Goal: Task Accomplishment & Management: Manage account settings

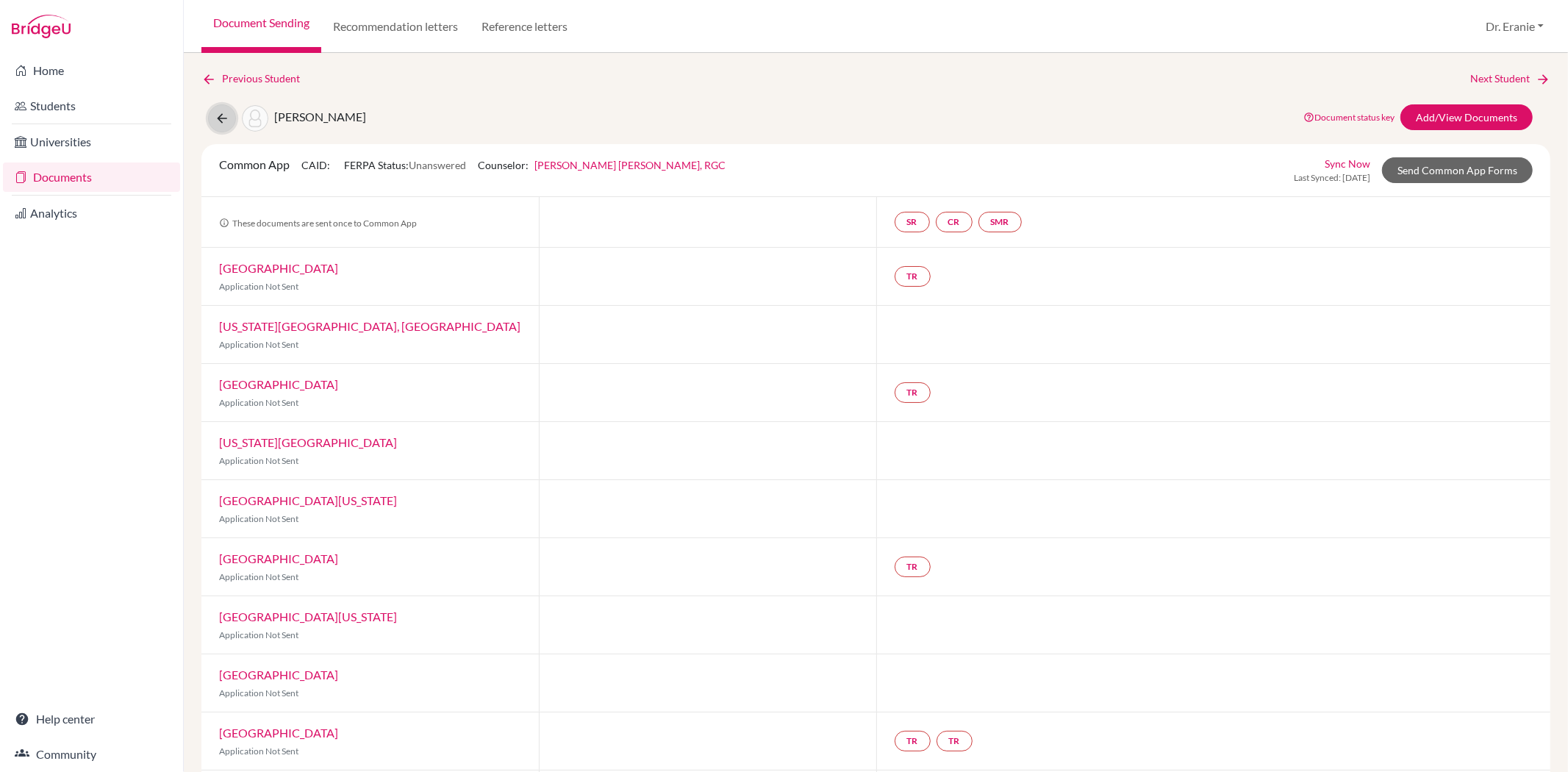
click at [216, 118] on icon at bounding box center [221, 118] width 15 height 15
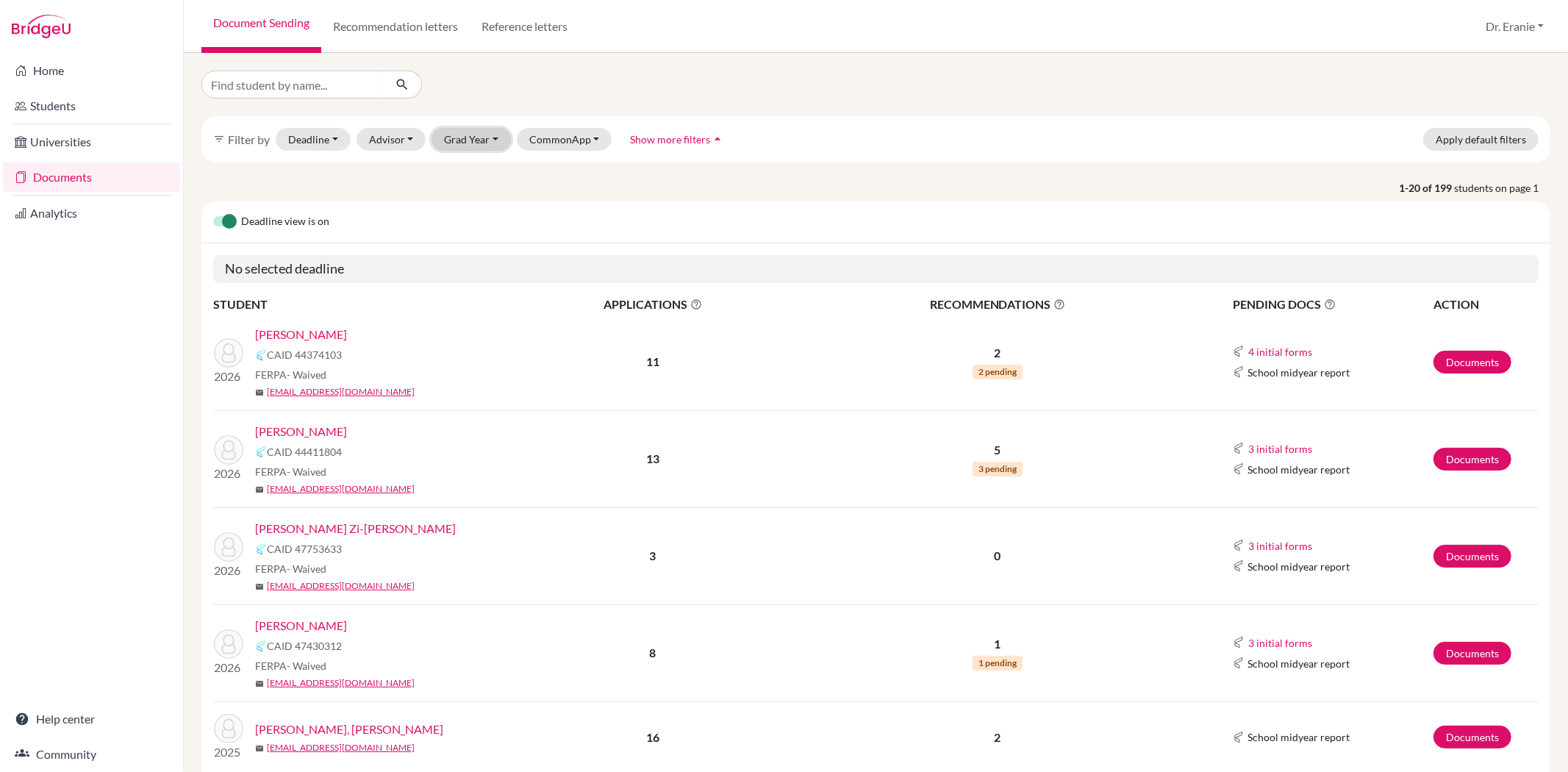
click at [494, 141] on button "Grad Year" at bounding box center [471, 138] width 79 height 22
click at [476, 199] on div "2026" at bounding box center [475, 194] width 52 height 18
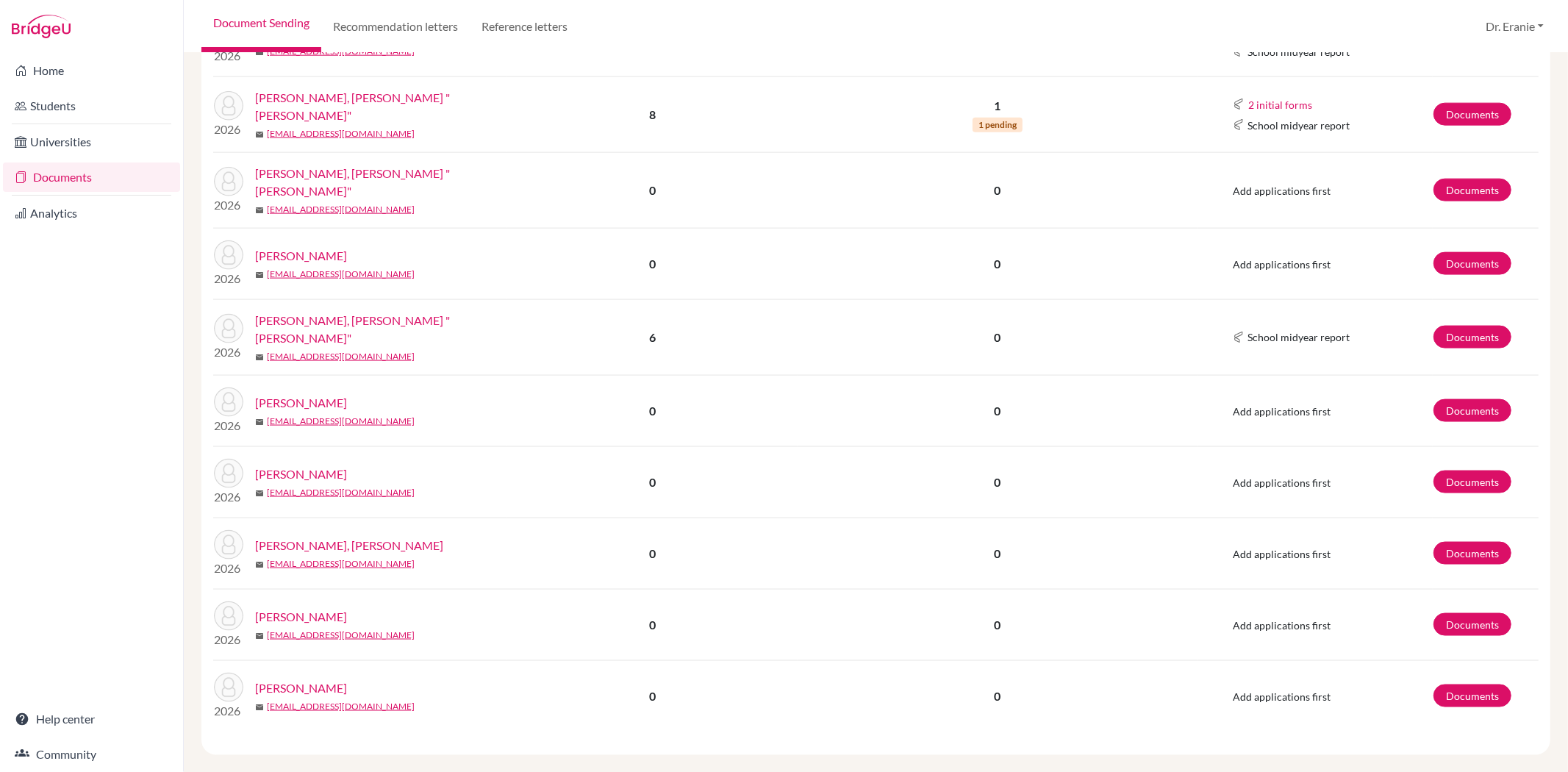
scroll to position [1633, 0]
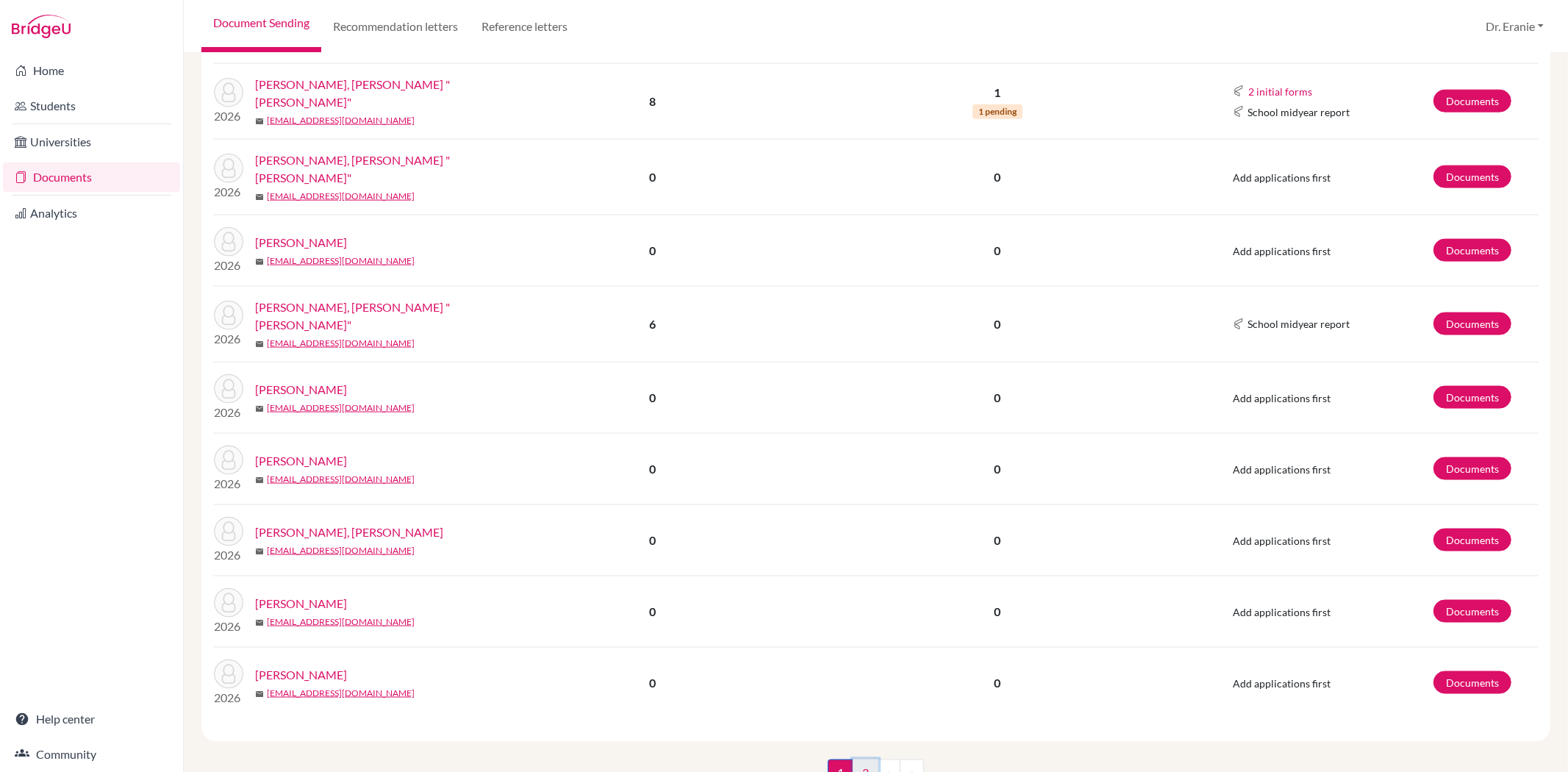
click at [856, 760] on link "2" at bounding box center [866, 773] width 25 height 28
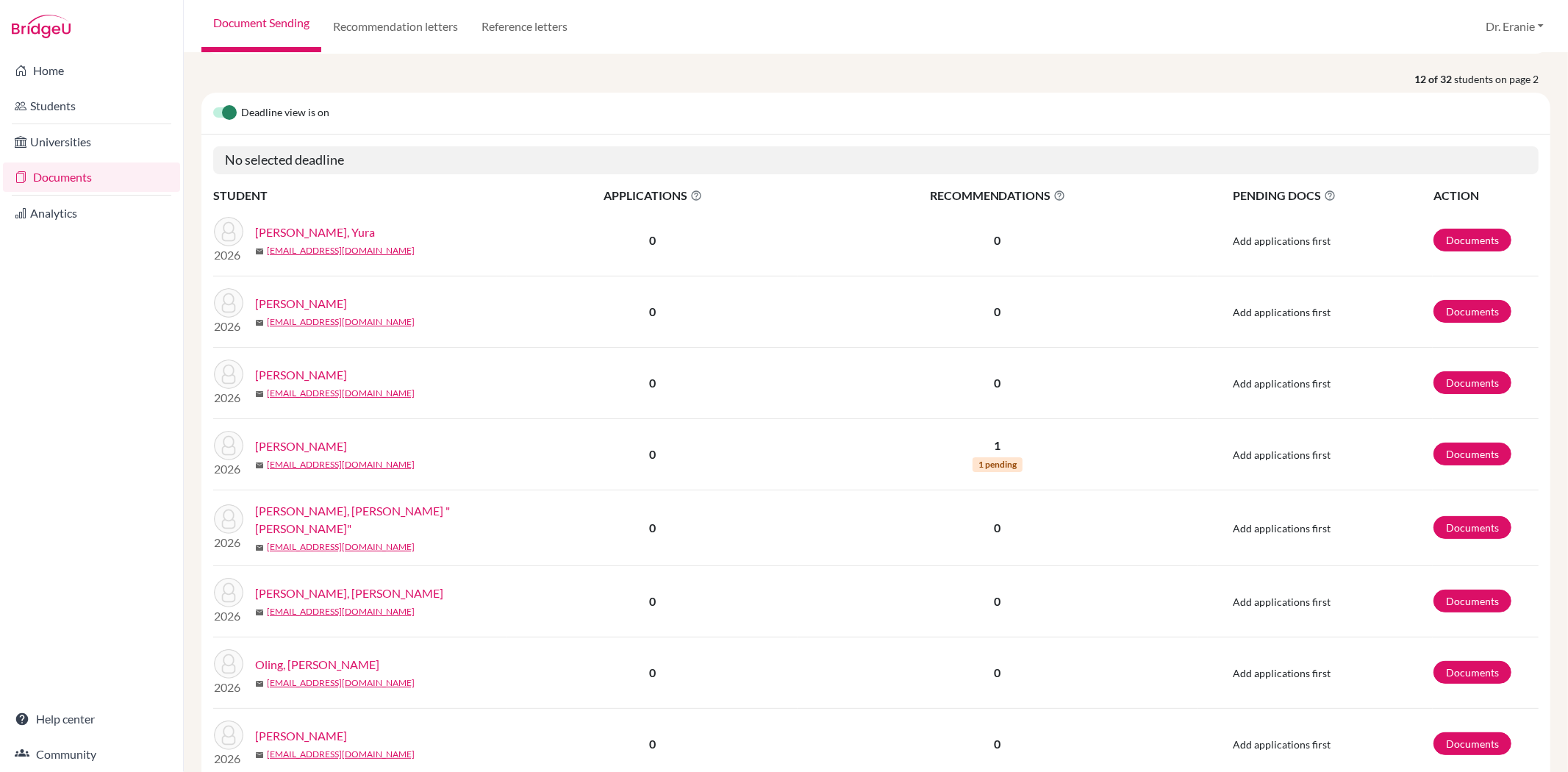
scroll to position [163, 0]
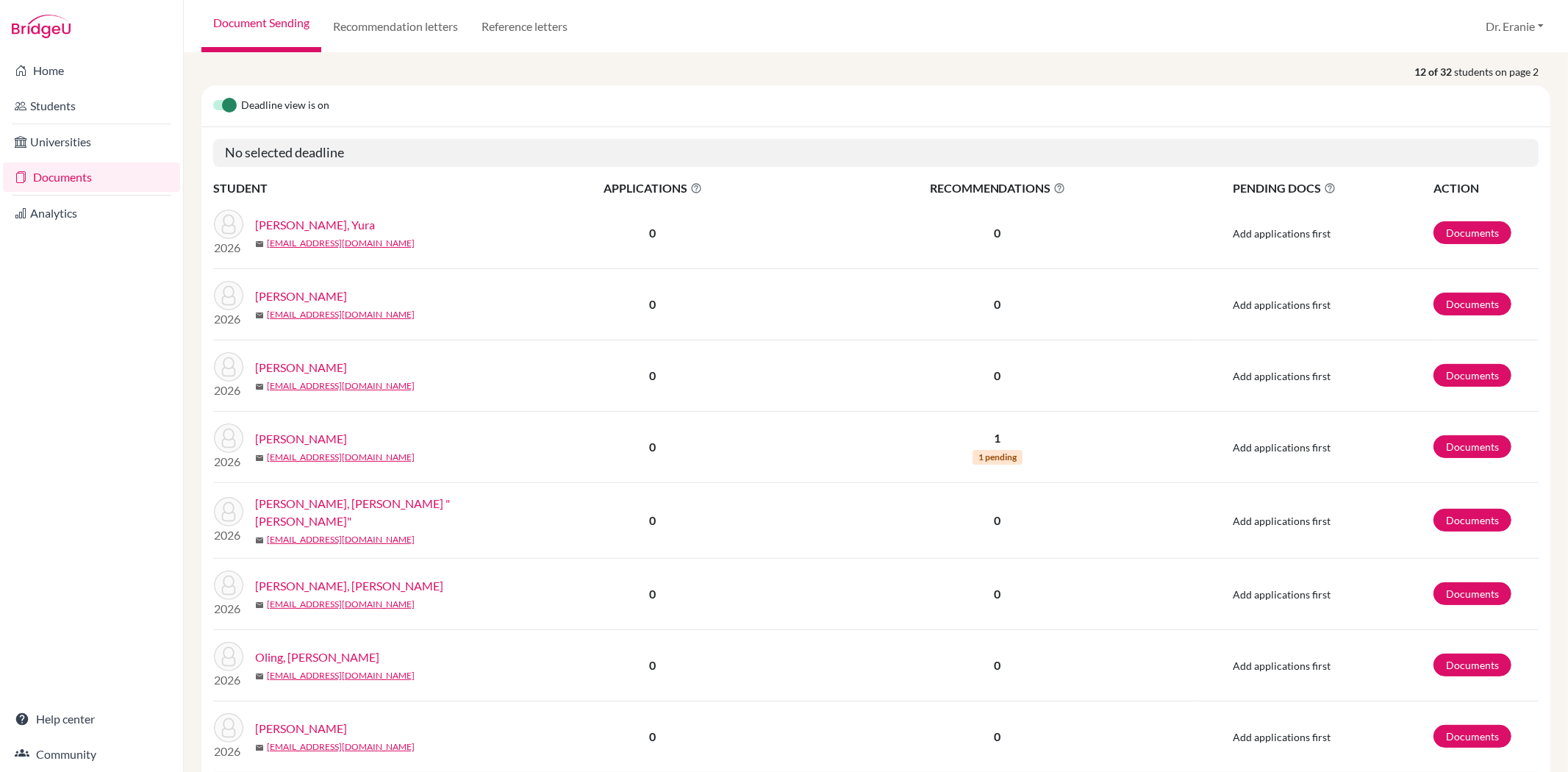
click at [311, 511] on link "Lin, Li Yu "Emily"" at bounding box center [386, 512] width 262 height 35
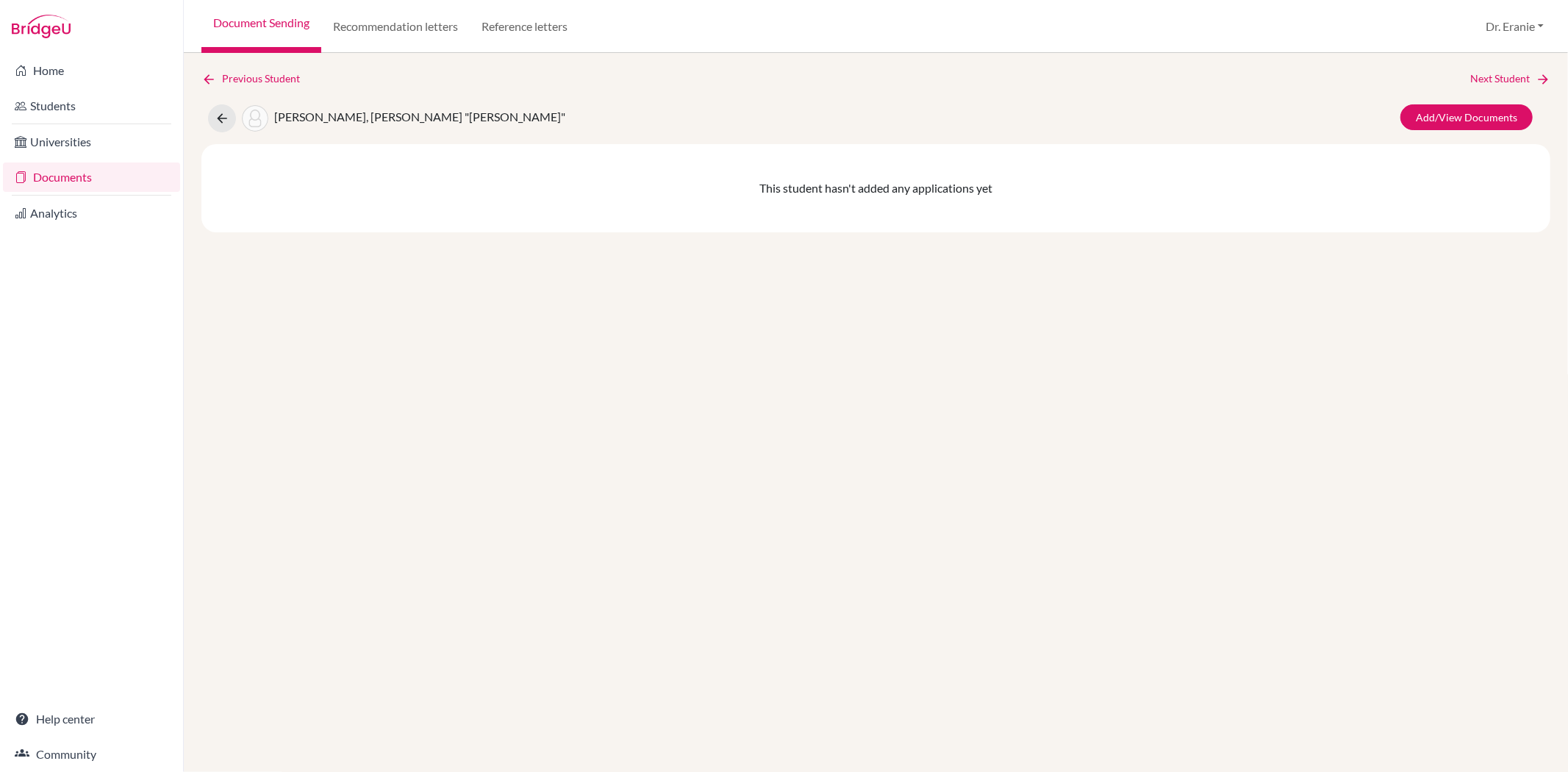
drag, startPoint x: 0, startPoint y: 0, endPoint x: 519, endPoint y: 343, distance: 622.1
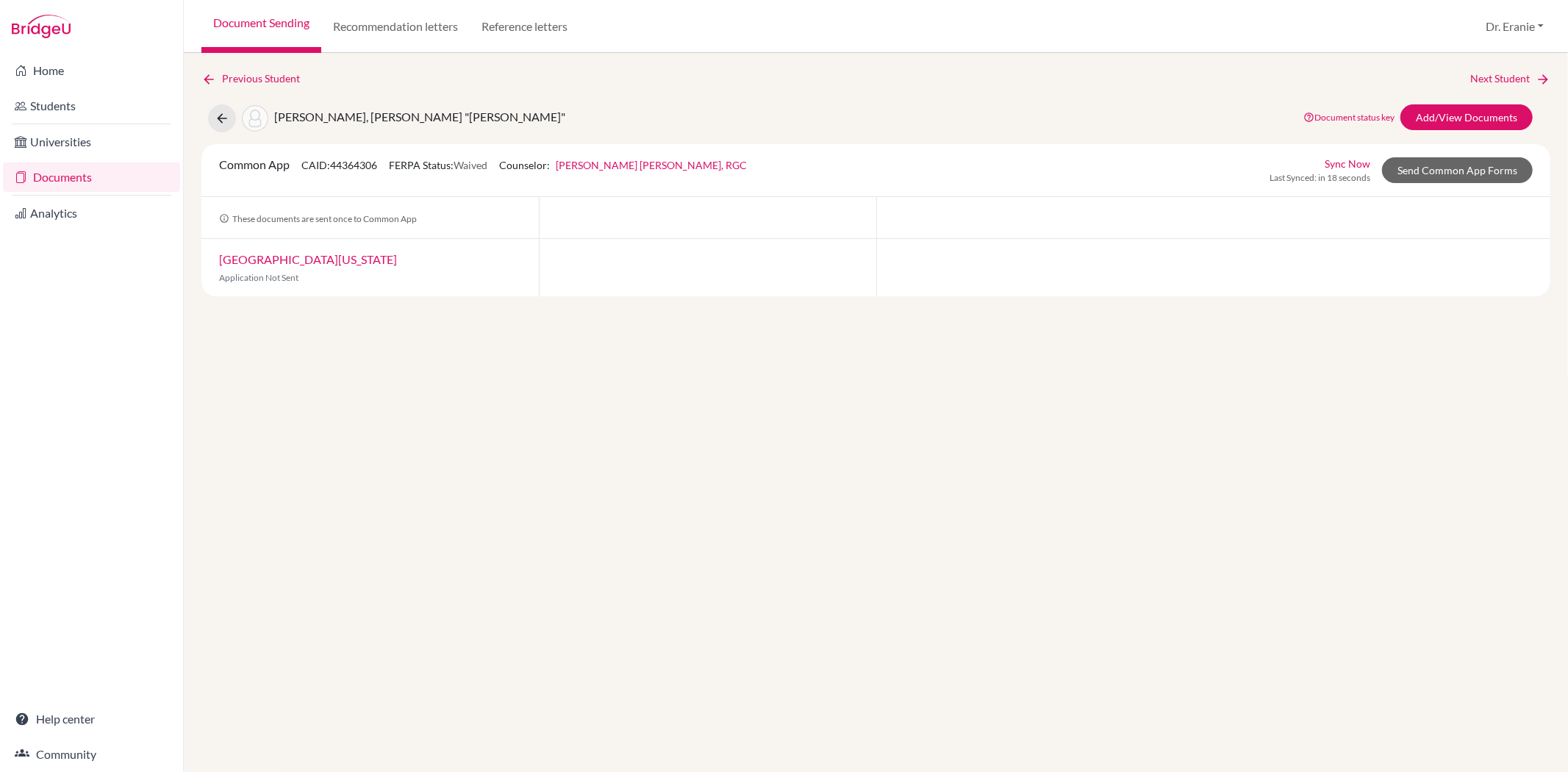
drag, startPoint x: 578, startPoint y: 368, endPoint x: 590, endPoint y: 365, distance: 12.4
click at [589, 366] on div "Previous Student Next Student Lin, Li Yu "Emily" Document status key TR Require…" at bounding box center [877, 411] width 1385 height 718
click at [329, 261] on link "University of Texas at Austin" at bounding box center [308, 259] width 177 height 14
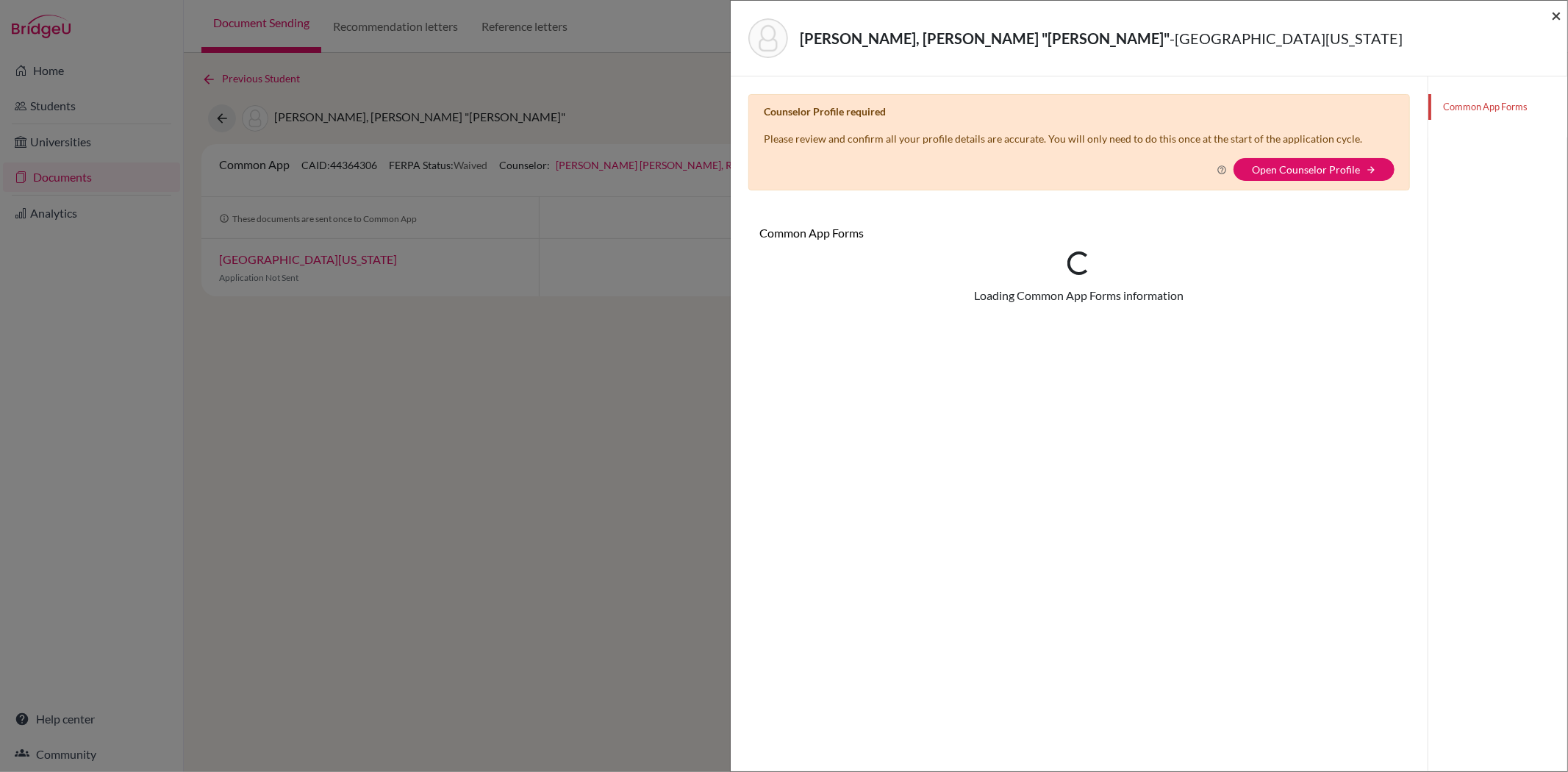
click at [1556, 19] on span "×" at bounding box center [1556, 16] width 11 height 21
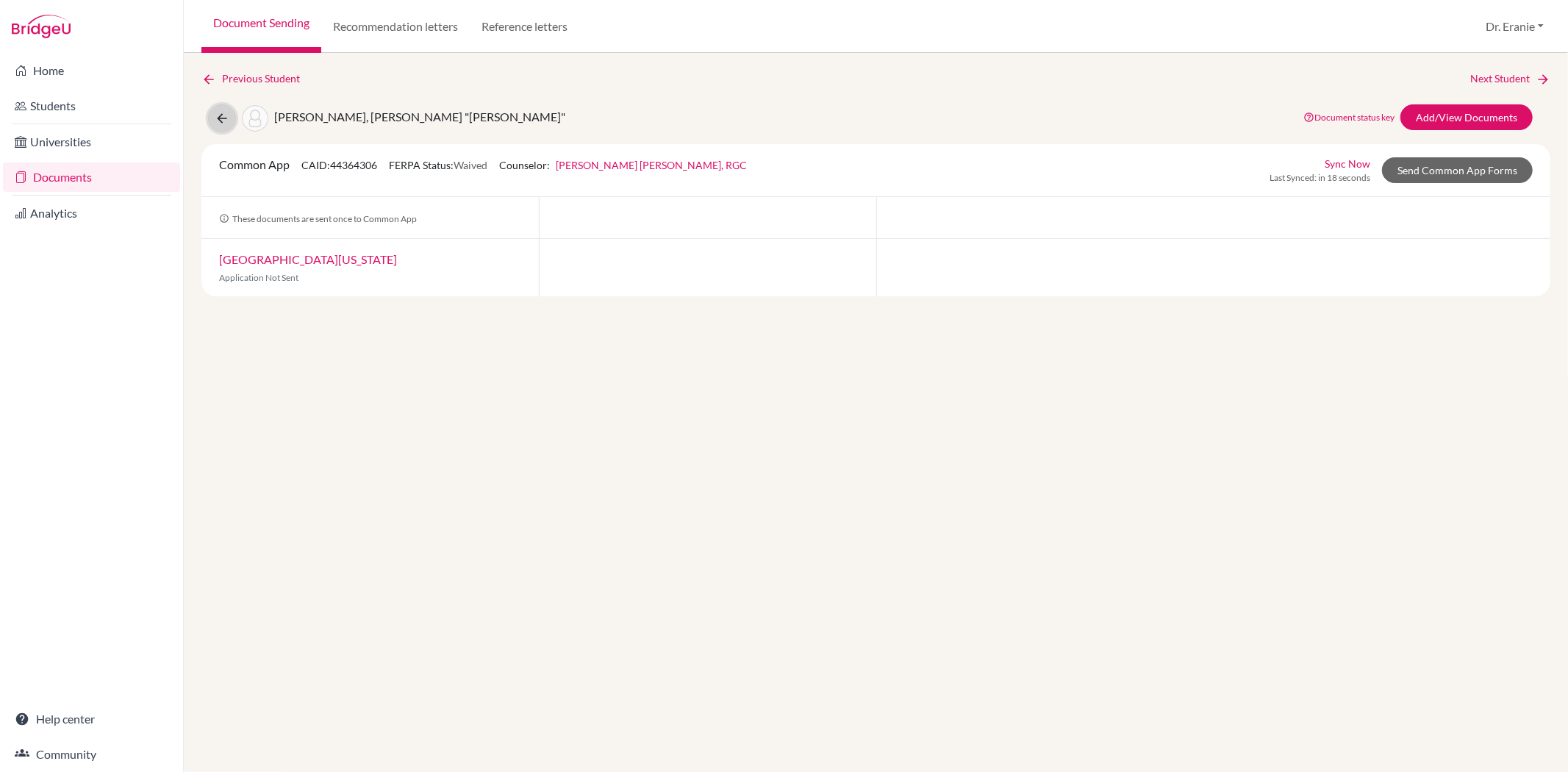
click at [222, 123] on icon at bounding box center [221, 118] width 15 height 15
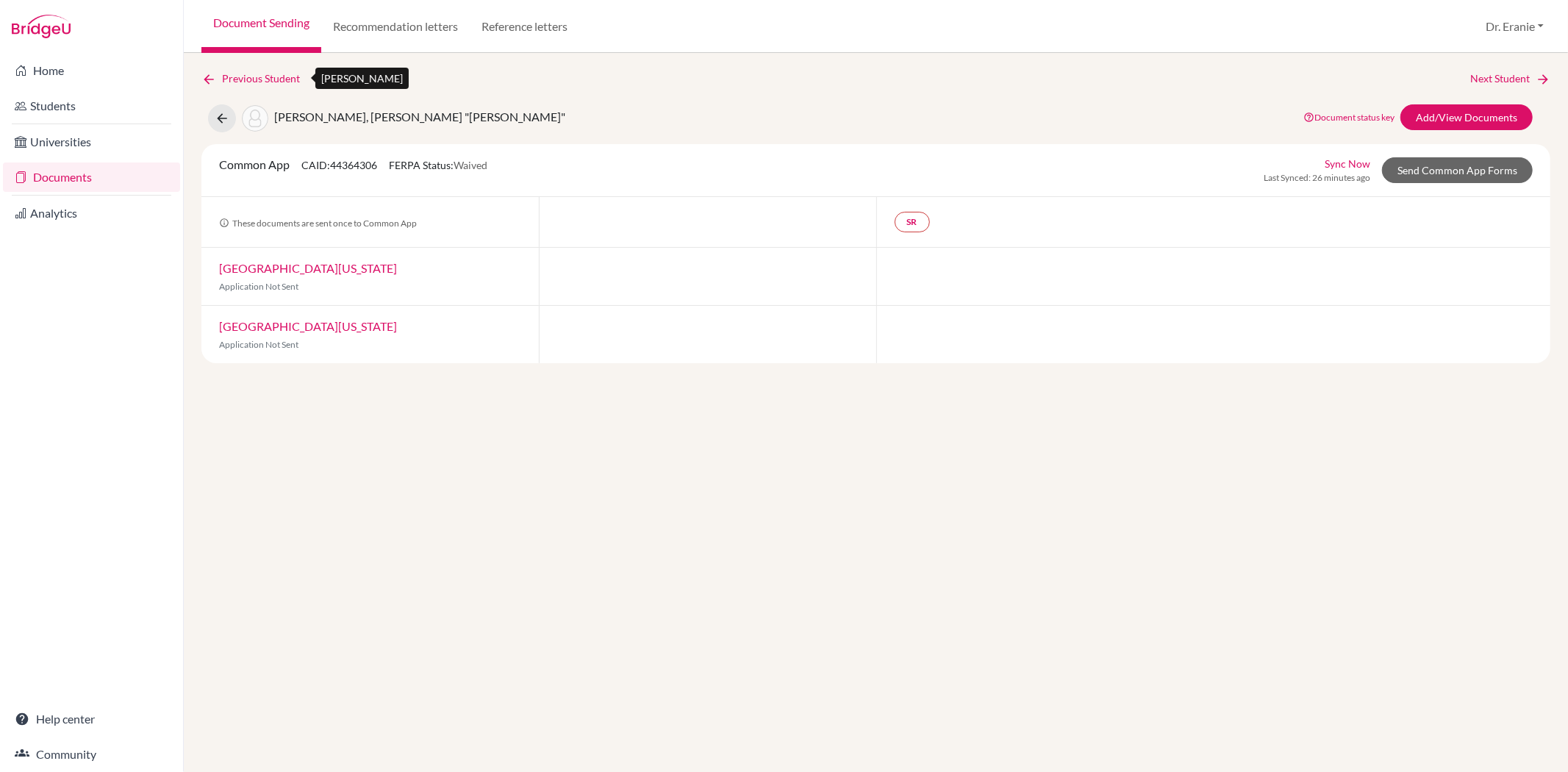
click at [207, 78] on icon at bounding box center [209, 79] width 15 height 15
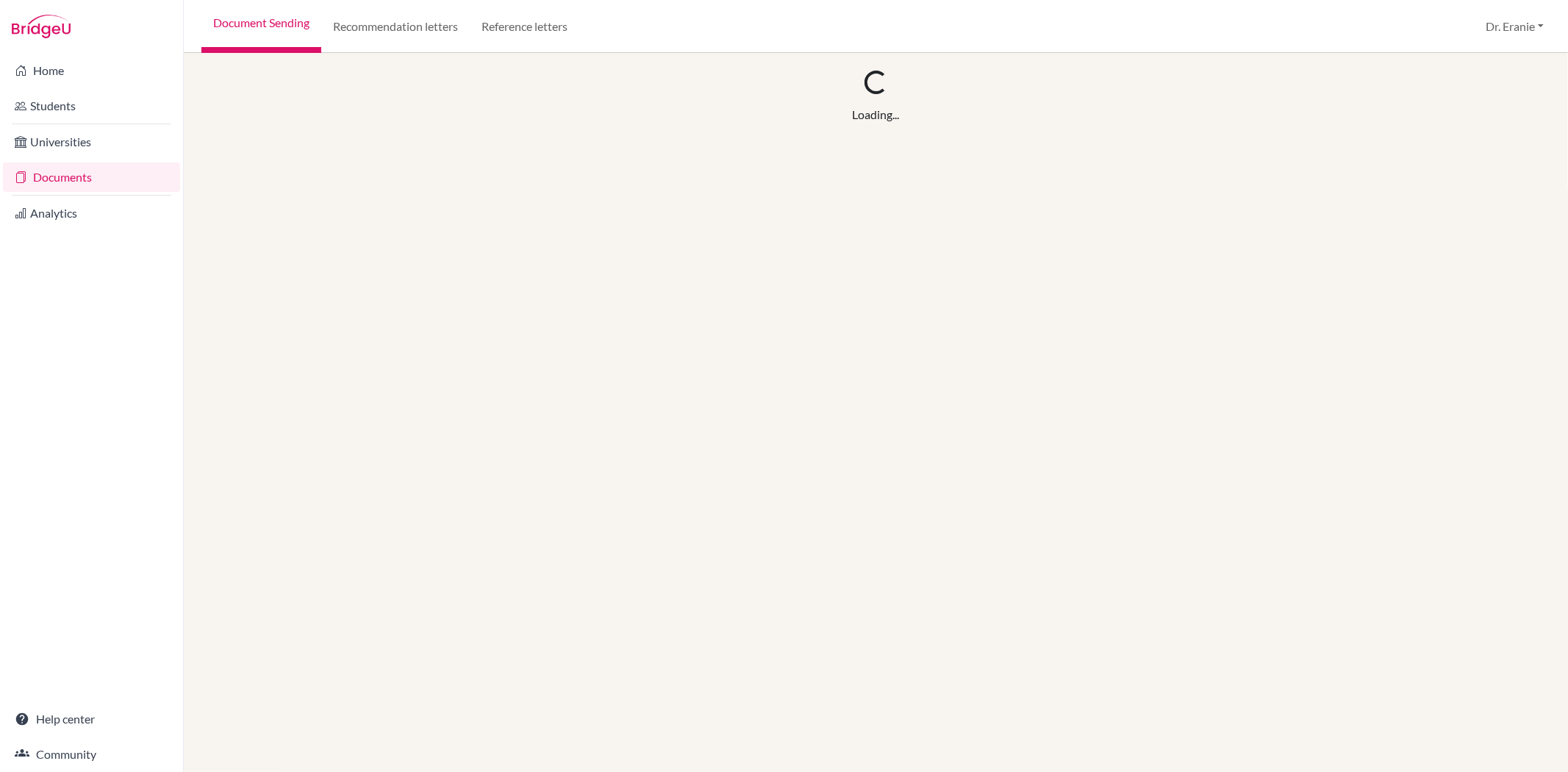
click at [91, 185] on link "Documents" at bounding box center [92, 177] width 177 height 29
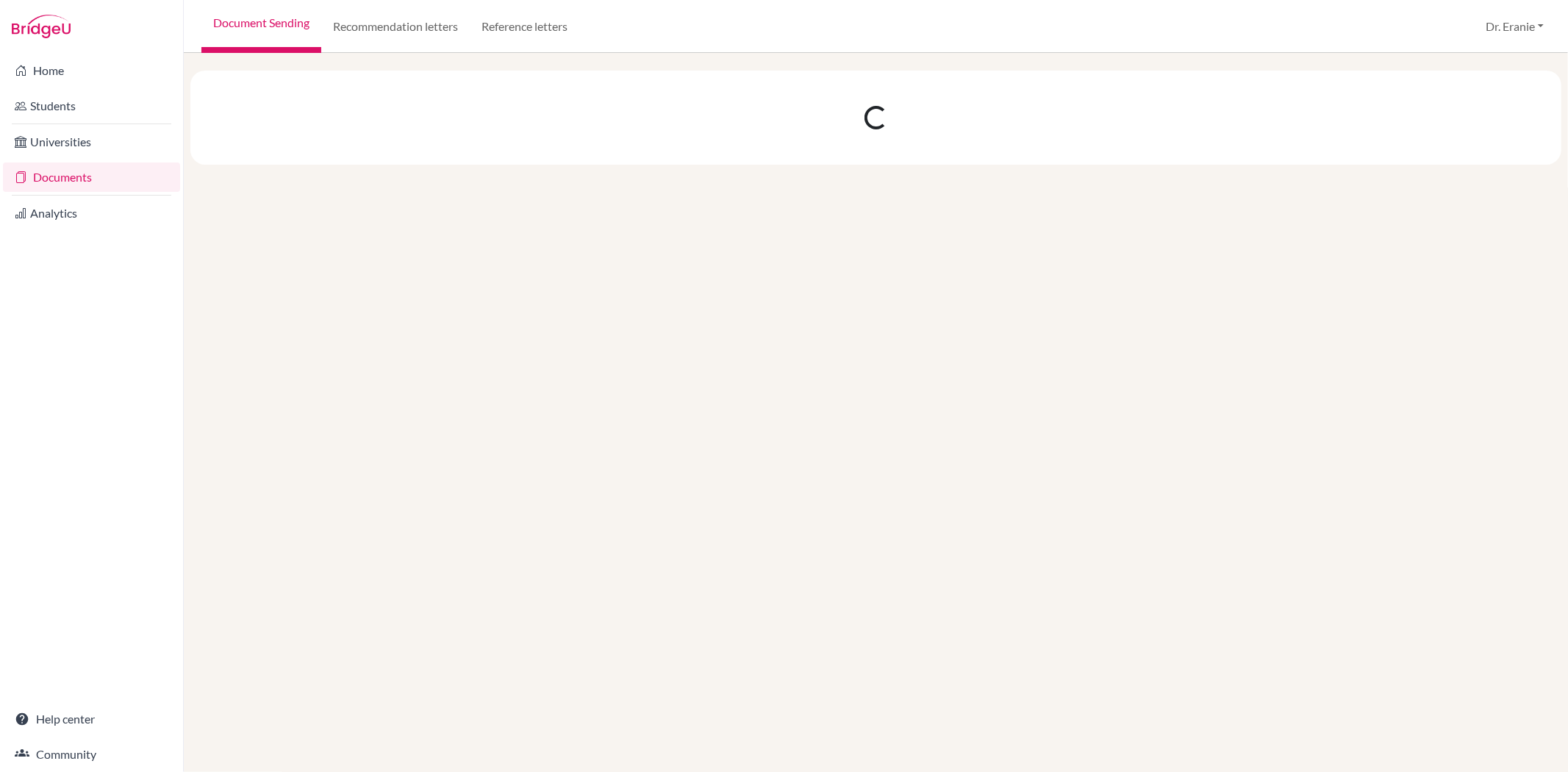
click at [88, 174] on link "Documents" at bounding box center [92, 177] width 177 height 29
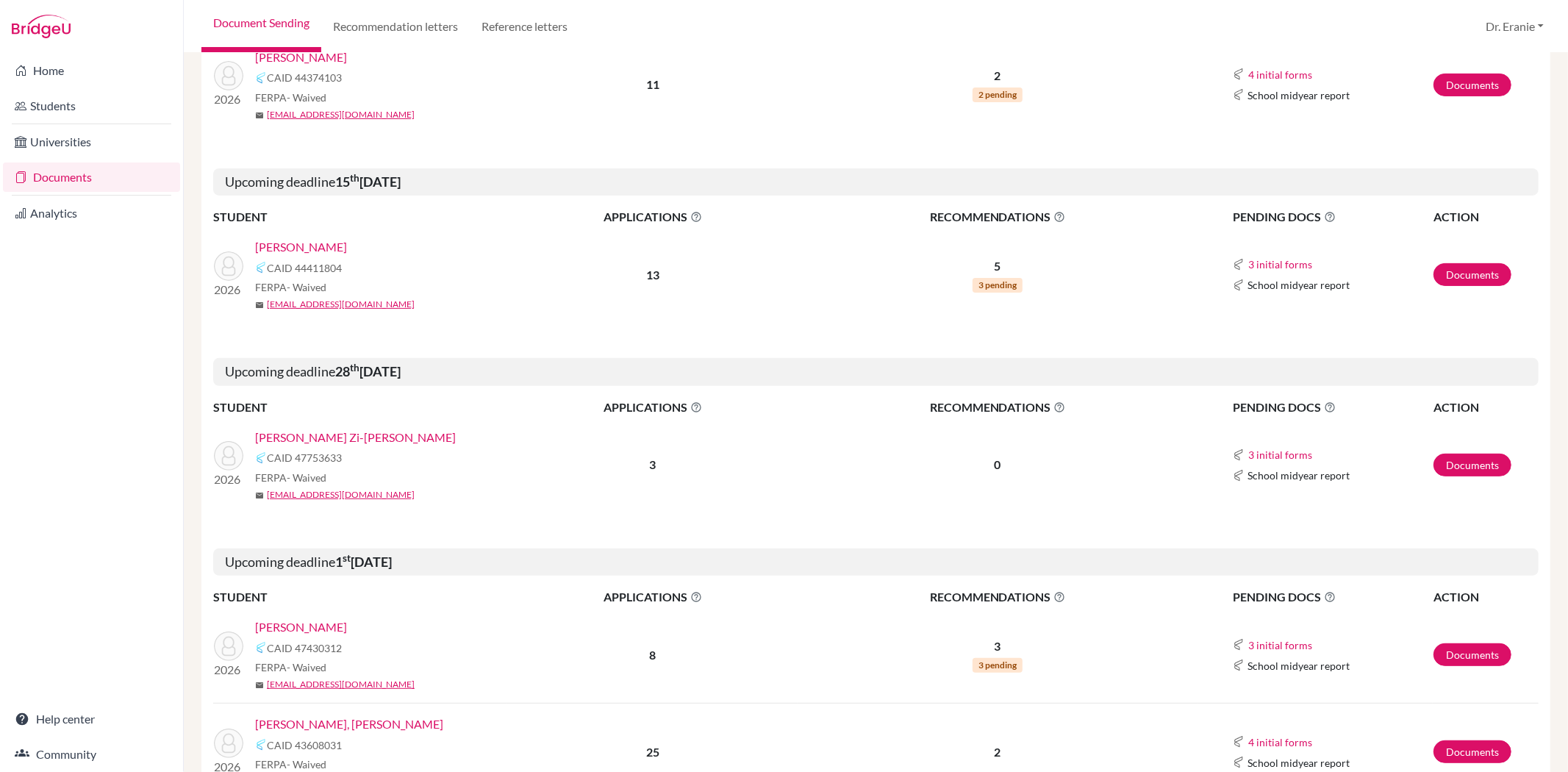
scroll to position [245, 0]
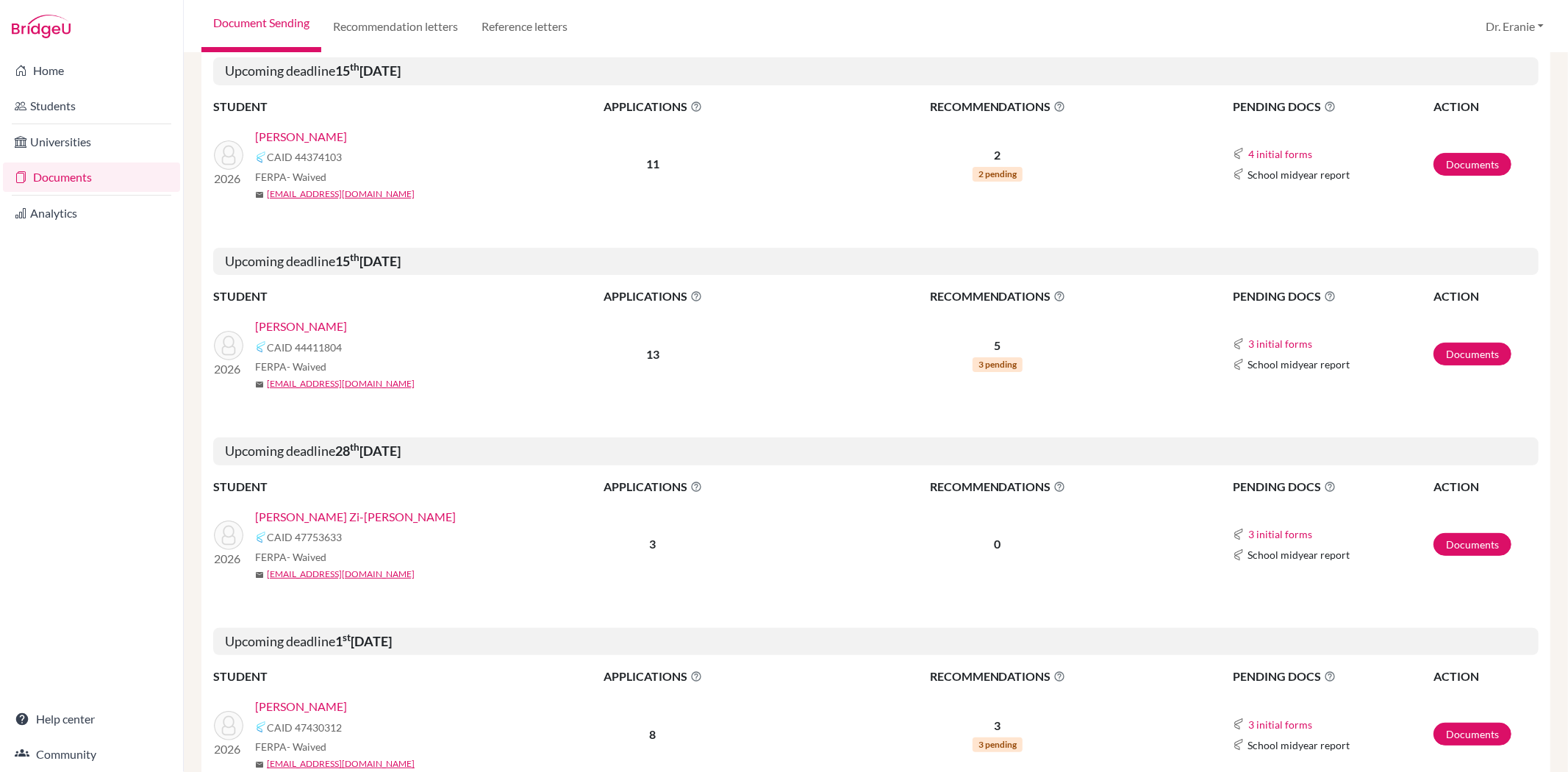
scroll to position [571, 0]
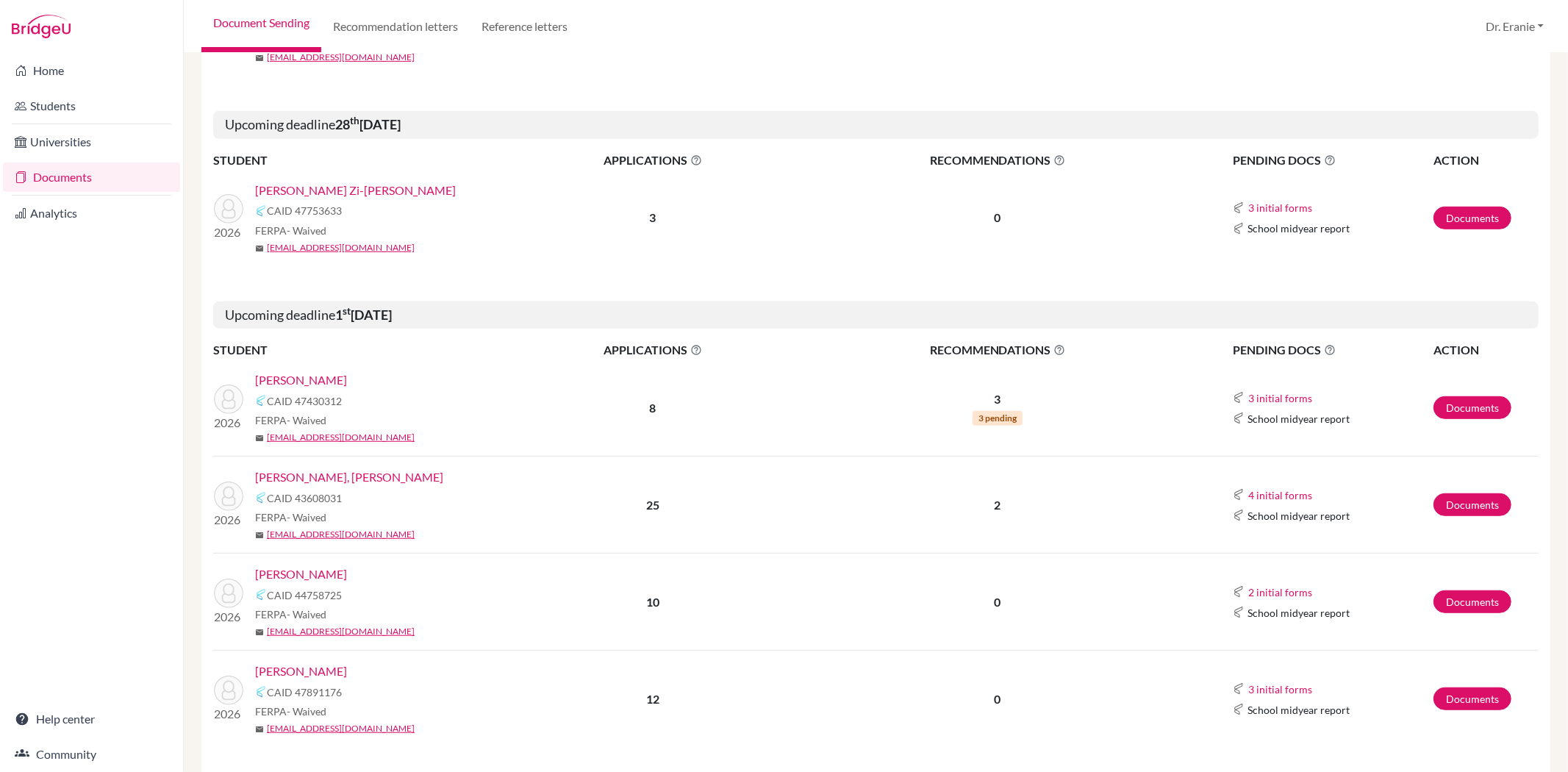
click at [301, 381] on link "[PERSON_NAME]" at bounding box center [301, 380] width 92 height 18
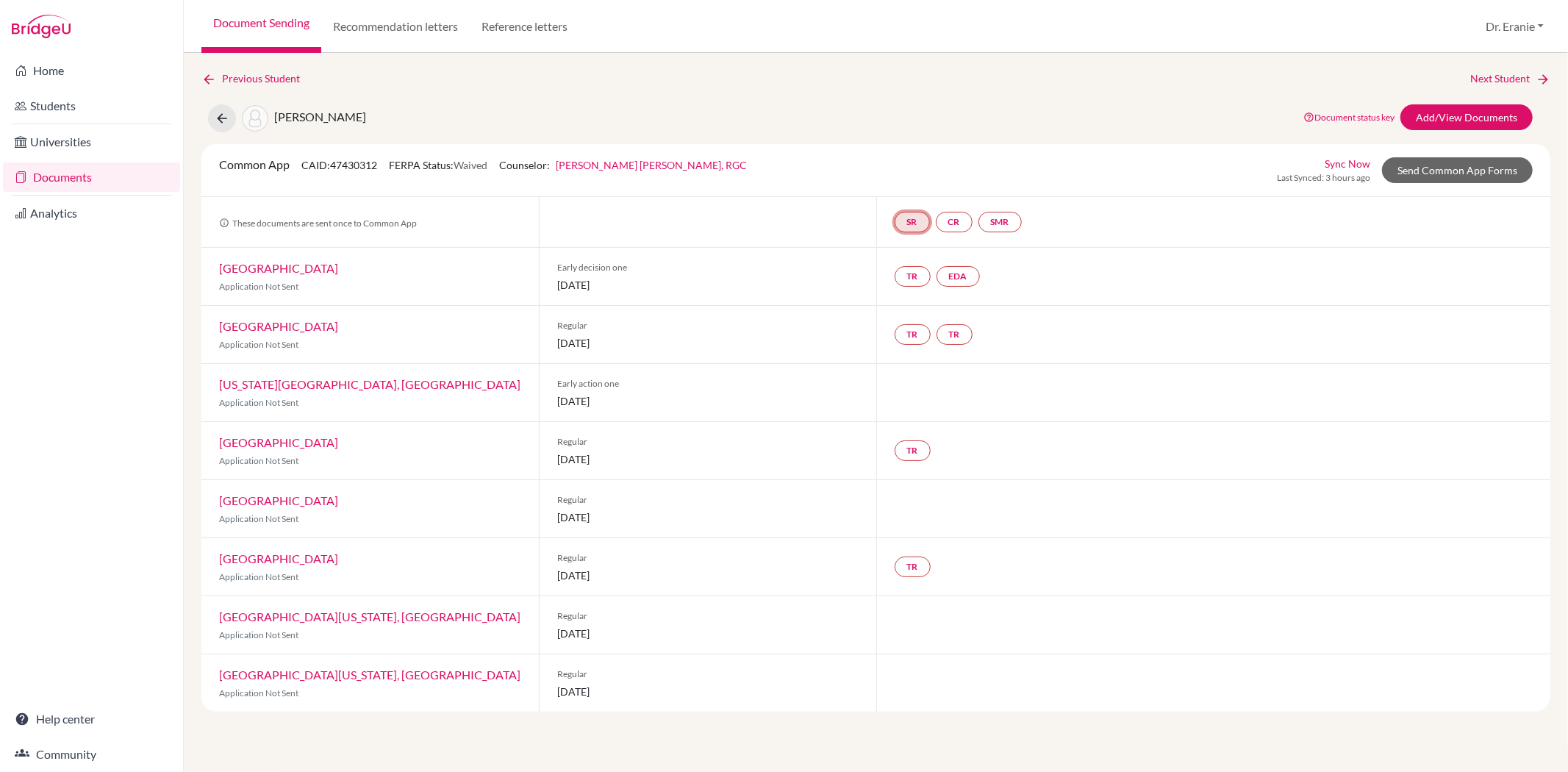
click at [917, 217] on link "SR" at bounding box center [913, 221] width 35 height 20
click at [906, 174] on link "School report" at bounding box center [912, 177] width 62 height 13
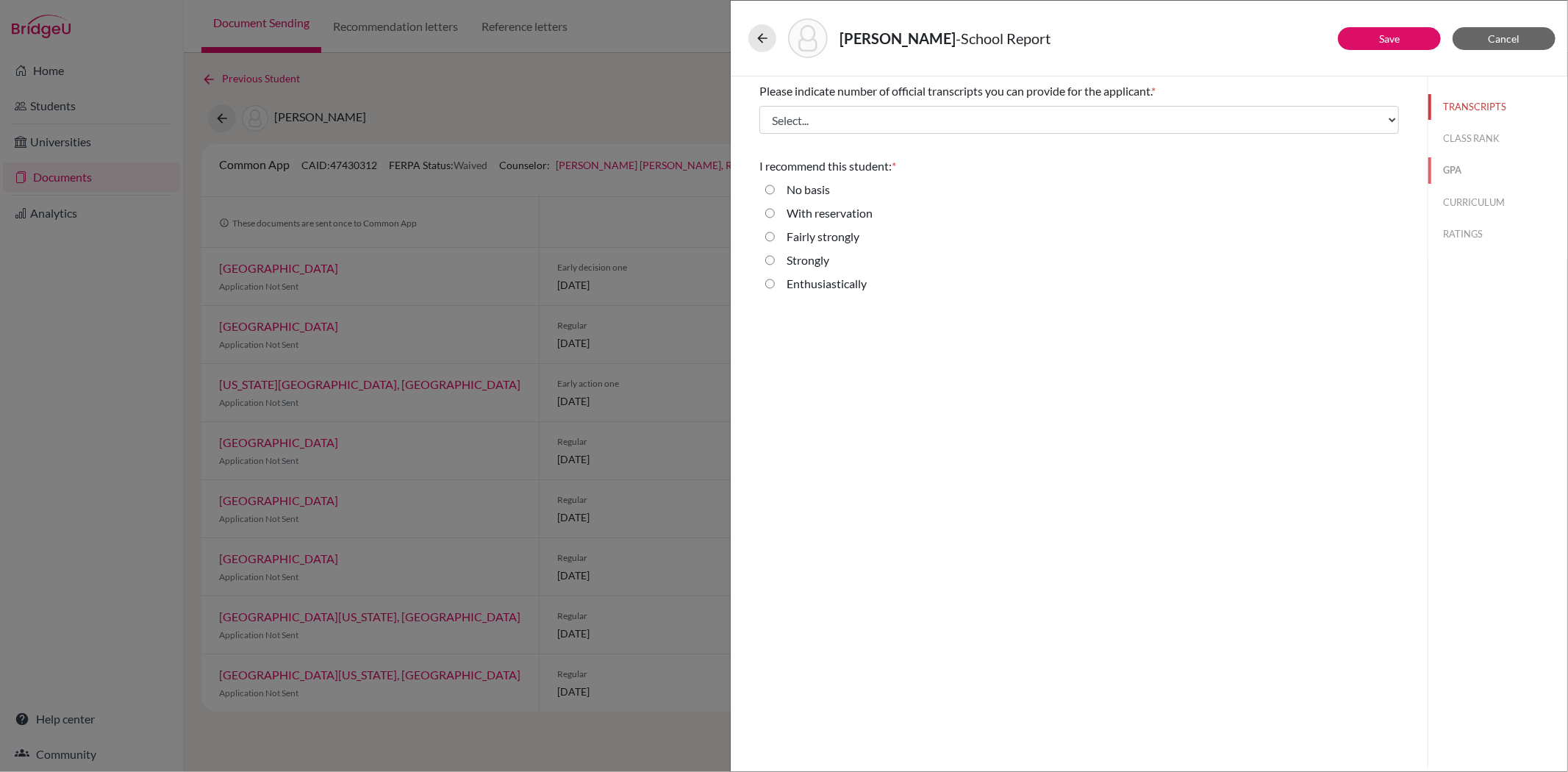
click at [1452, 172] on button "GPA" at bounding box center [1498, 170] width 139 height 25
click at [1449, 201] on button "CURRICULUM" at bounding box center [1498, 203] width 139 height 25
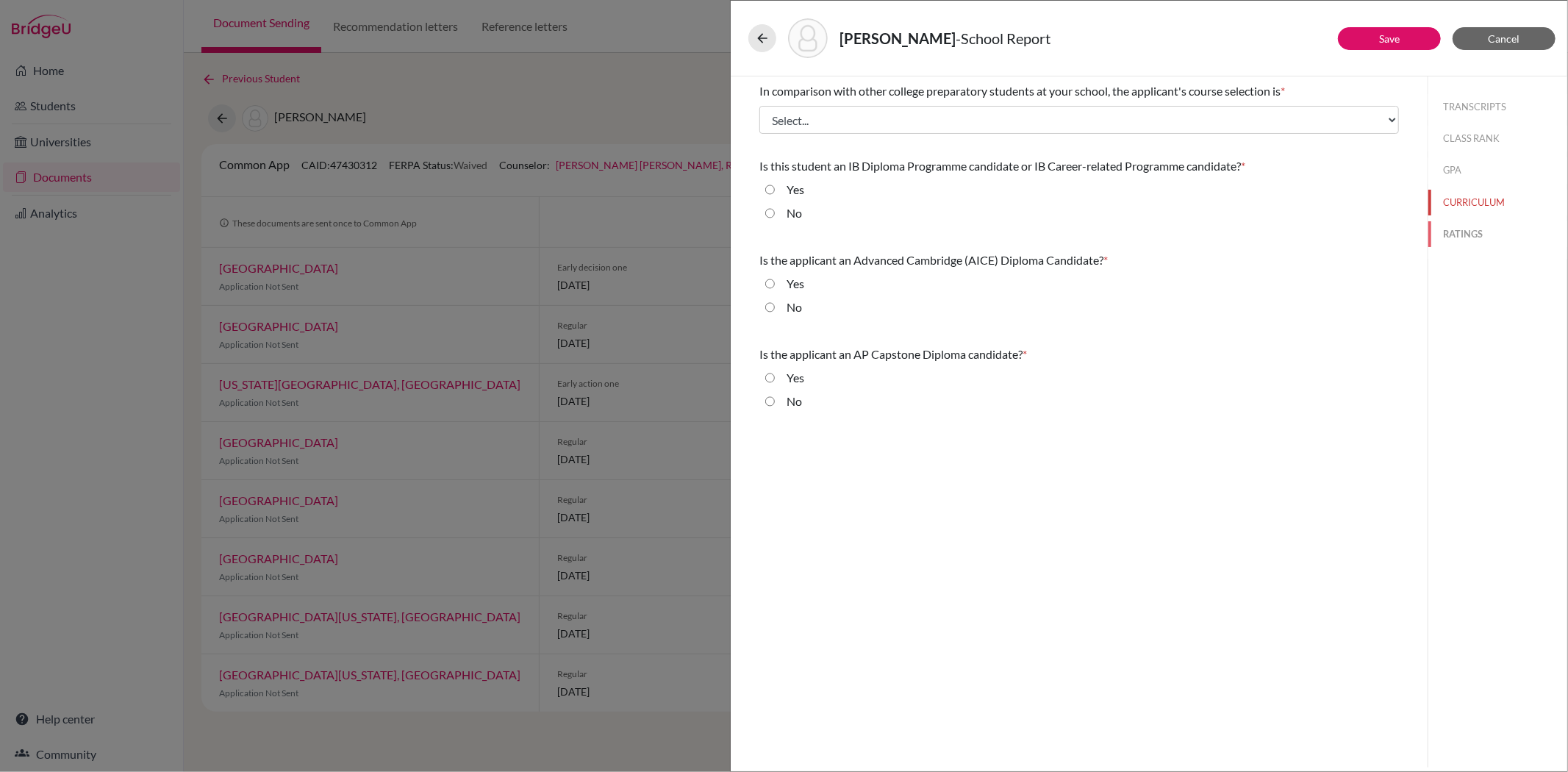
click at [1468, 228] on button "RATINGS" at bounding box center [1498, 234] width 139 height 25
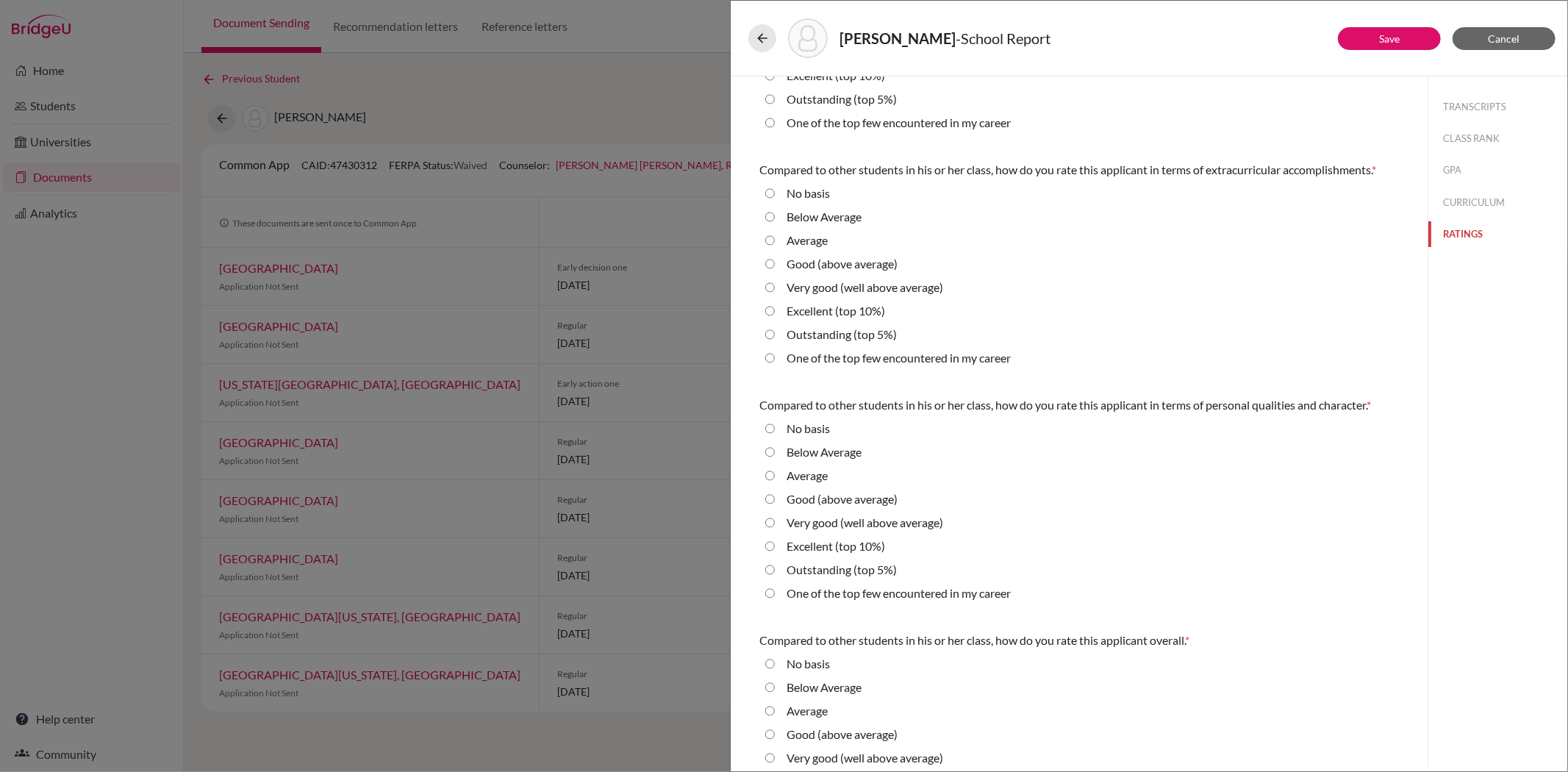
scroll to position [156, 0]
click at [1456, 108] on button "TRANSCRIPTS" at bounding box center [1498, 107] width 139 height 25
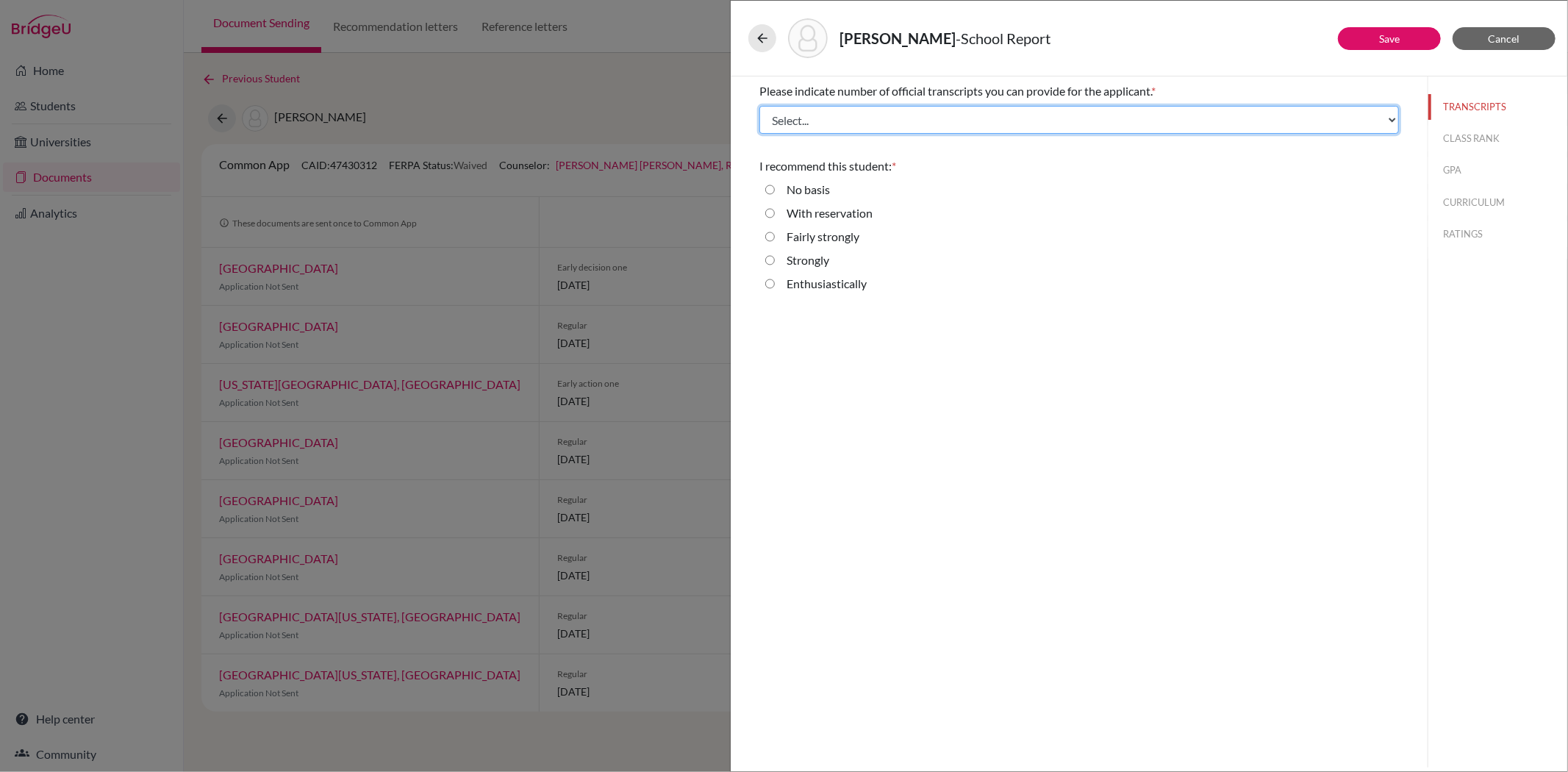
click at [862, 128] on select "Select... 1 2 3 4" at bounding box center [1079, 120] width 640 height 28
select select "1"
click at [760, 106] on select "Select... 1 2 3 4" at bounding box center [1079, 120] width 640 height 28
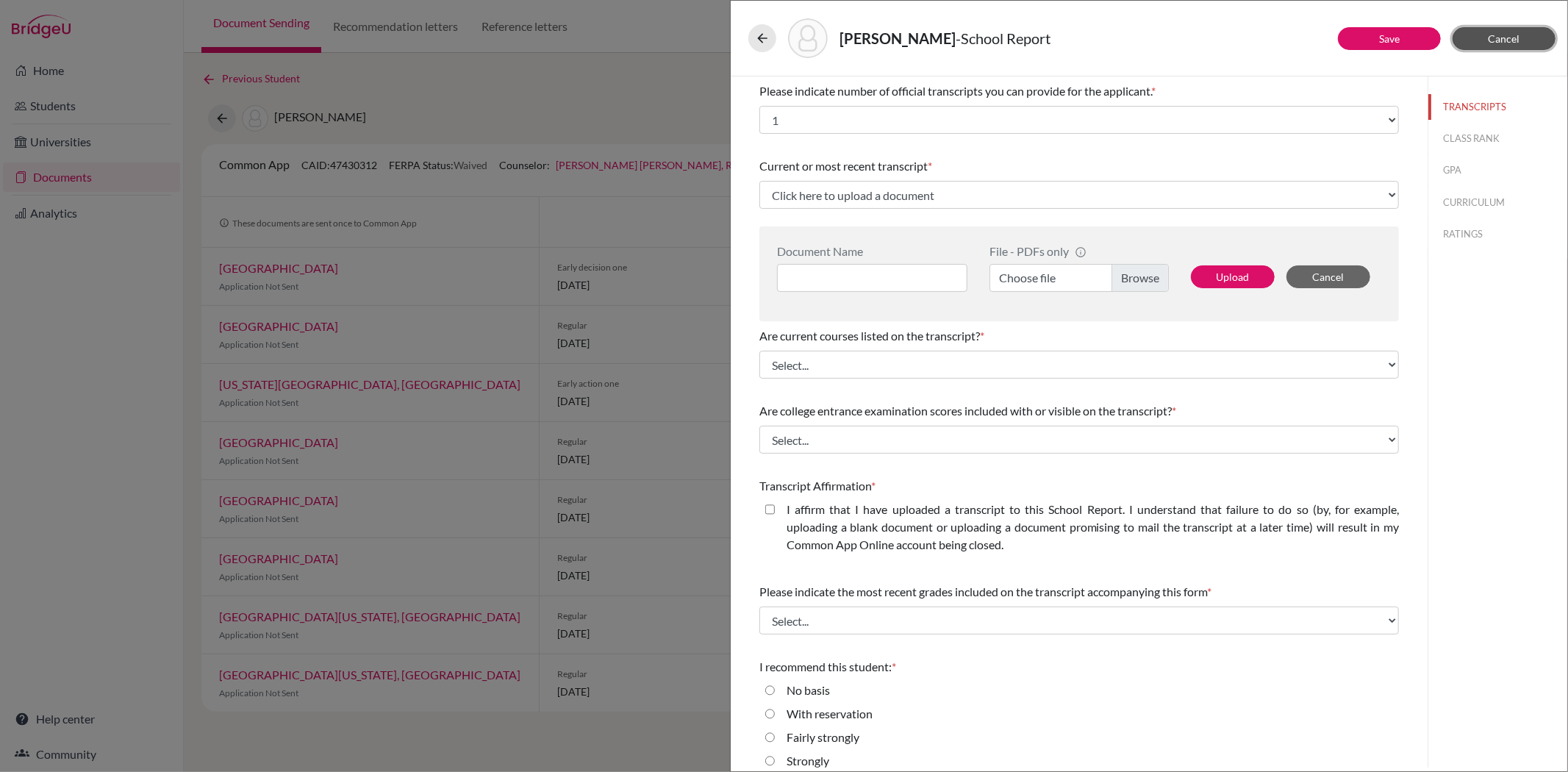
click at [1510, 38] on span "Cancel" at bounding box center [1505, 38] width 31 height 13
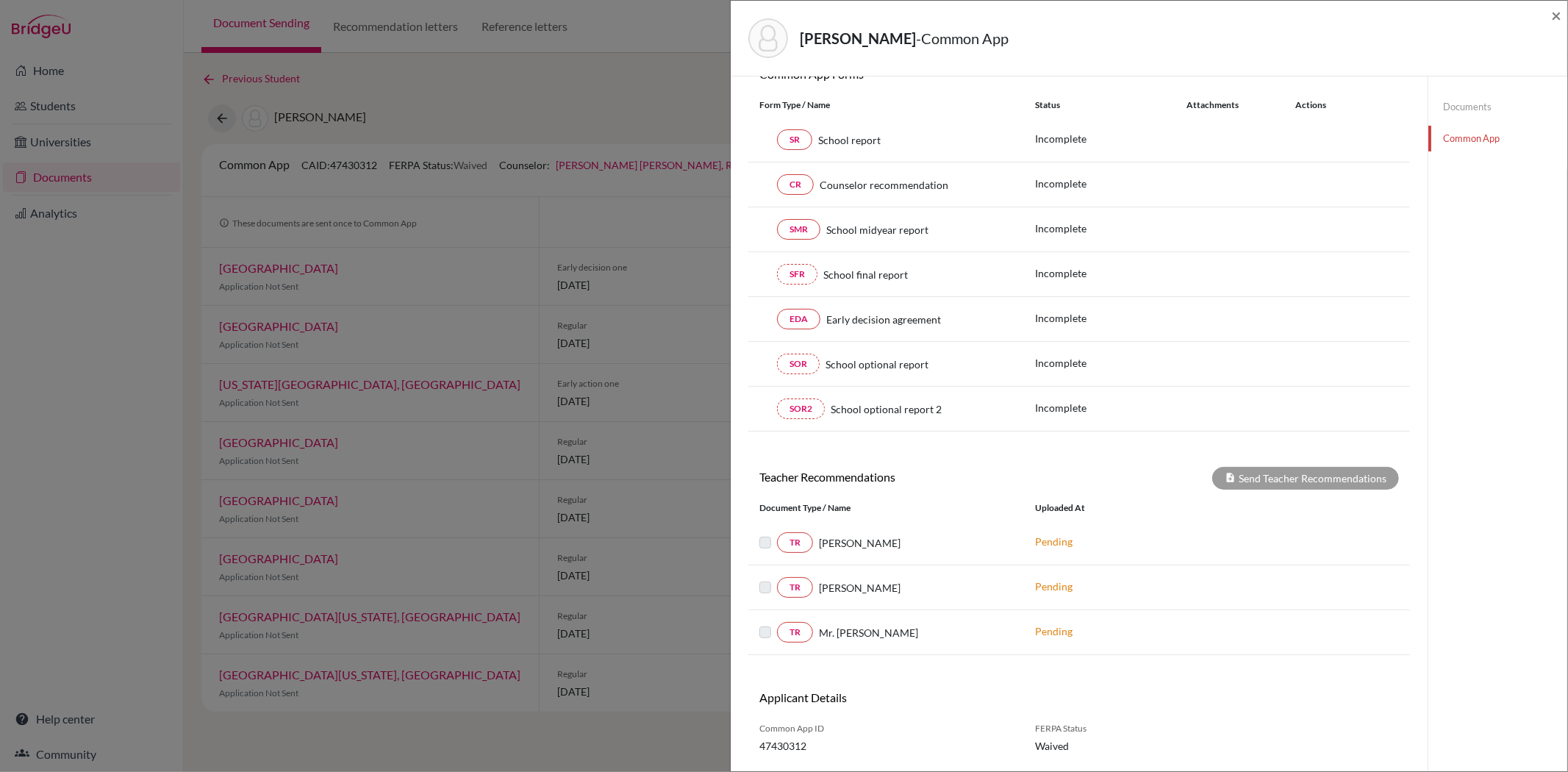
scroll to position [163, 0]
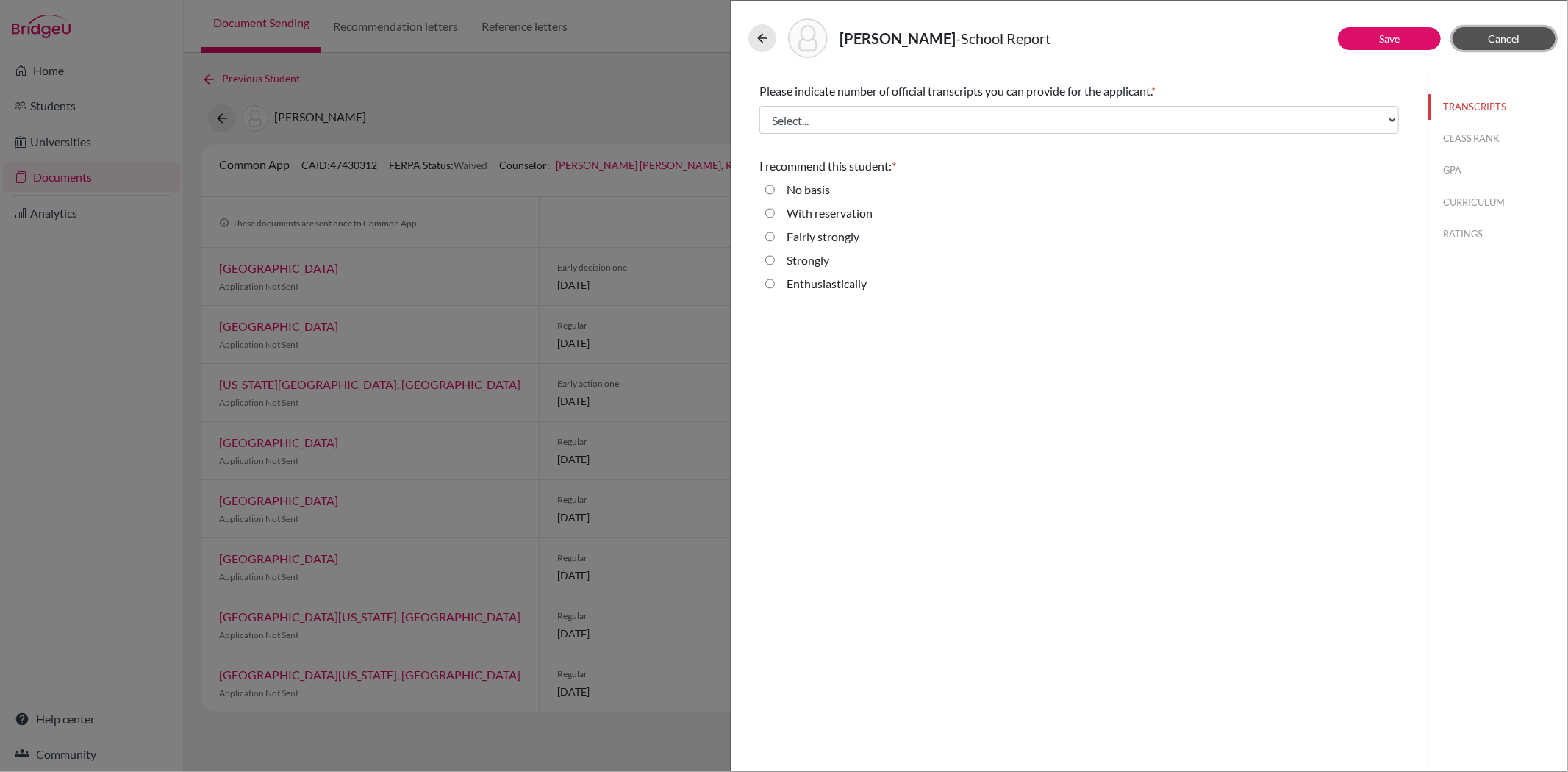
click at [1516, 31] on button "Cancel" at bounding box center [1505, 38] width 103 height 22
